Goal: Answer question/provide support

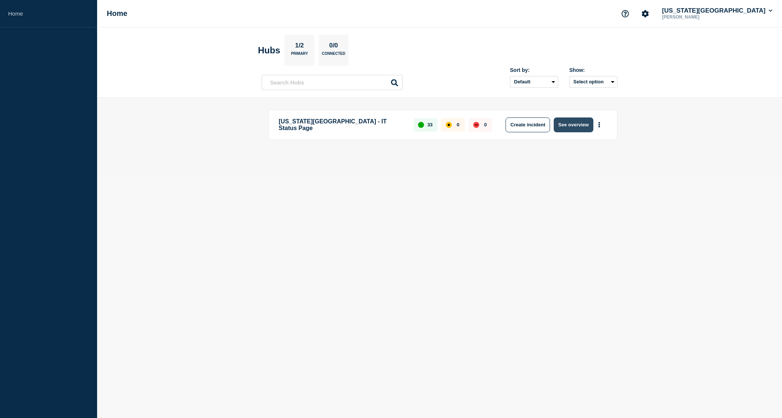
click at [570, 126] on button "See overview" at bounding box center [573, 124] width 39 height 15
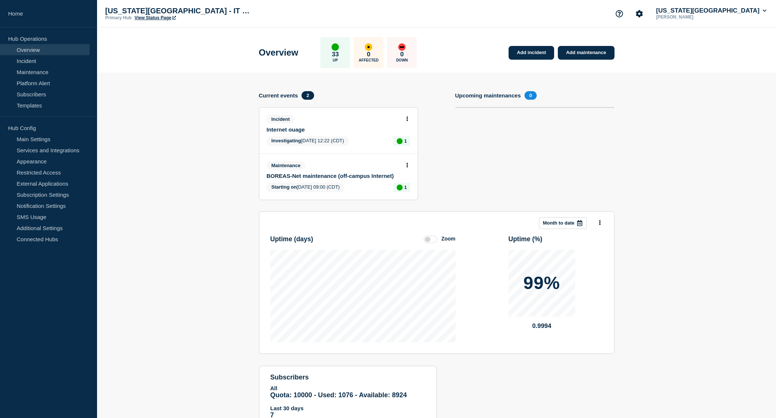
click at [407, 120] on icon at bounding box center [407, 118] width 1 height 5
click at [402, 146] on link "Update incident" at bounding box center [407, 146] width 36 height 6
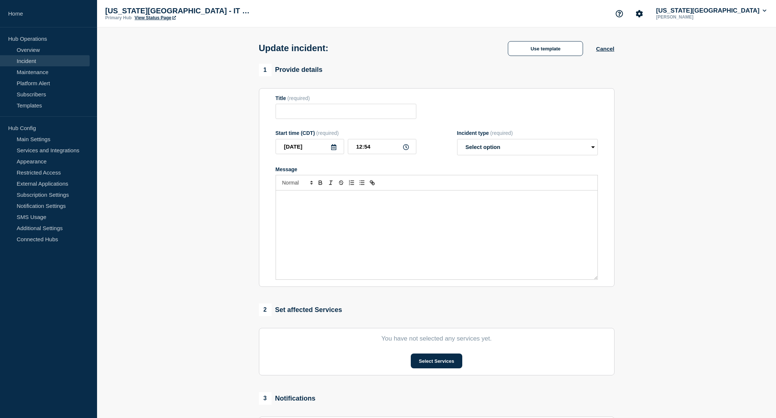
type input "Internet ouage"
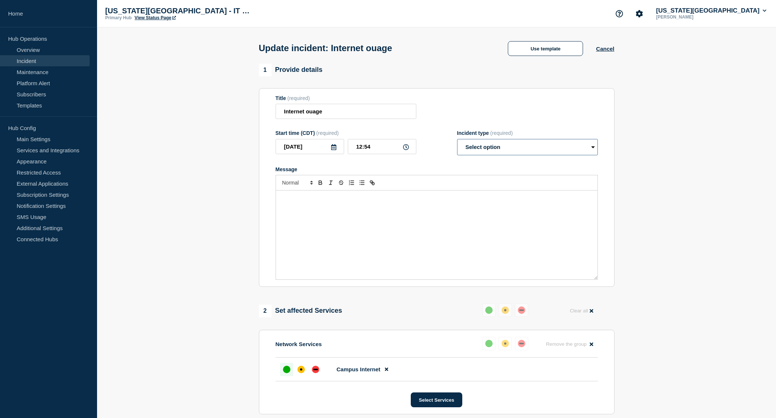
click at [504, 150] on select "Select option Investigating Identified Monitoring Resolved" at bounding box center [527, 147] width 141 height 16
select select "resolved"
click at [457, 140] on select "Select option Investigating Identified Monitoring Resolved" at bounding box center [527, 147] width 141 height 16
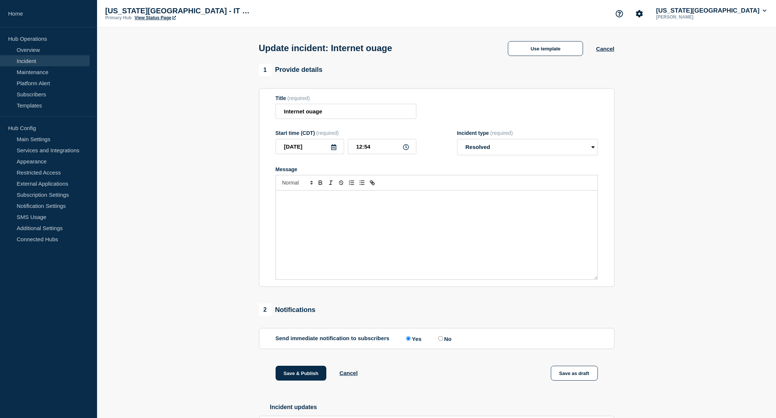
click at [414, 217] on div "Message" at bounding box center [437, 234] width 322 height 89
drag, startPoint x: 174, startPoint y: 275, endPoint x: 185, endPoint y: 278, distance: 11.1
click at [174, 275] on section "1 Provide details Title (required) Internet ouage Start time (CDT) (required) […" at bounding box center [436, 274] width 679 height 420
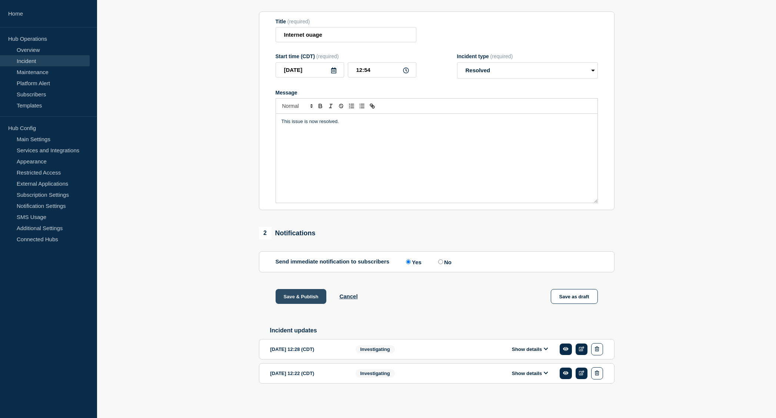
click at [305, 289] on button "Save & Publish" at bounding box center [301, 296] width 51 height 15
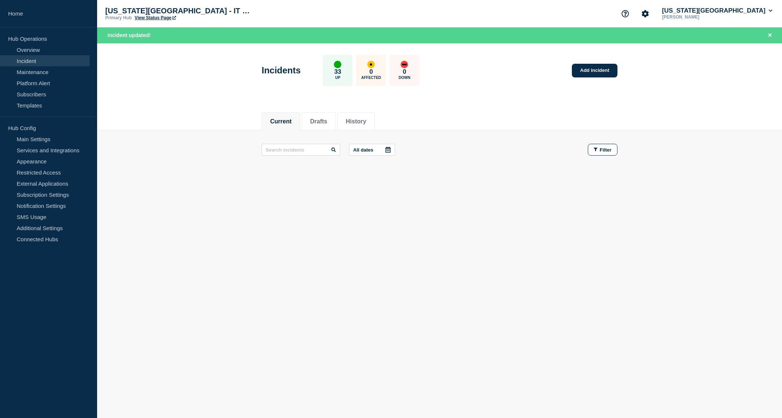
click at [432, 231] on div "Current Drafts History Current Drafts History All dates Filter" at bounding box center [439, 168] width 685 height 126
click at [545, 299] on body "Home Hub Operations Overview Incident Maintenance Platform Alert Subscribers Te…" at bounding box center [391, 209] width 782 height 418
